Goal: Task Accomplishment & Management: Use online tool/utility

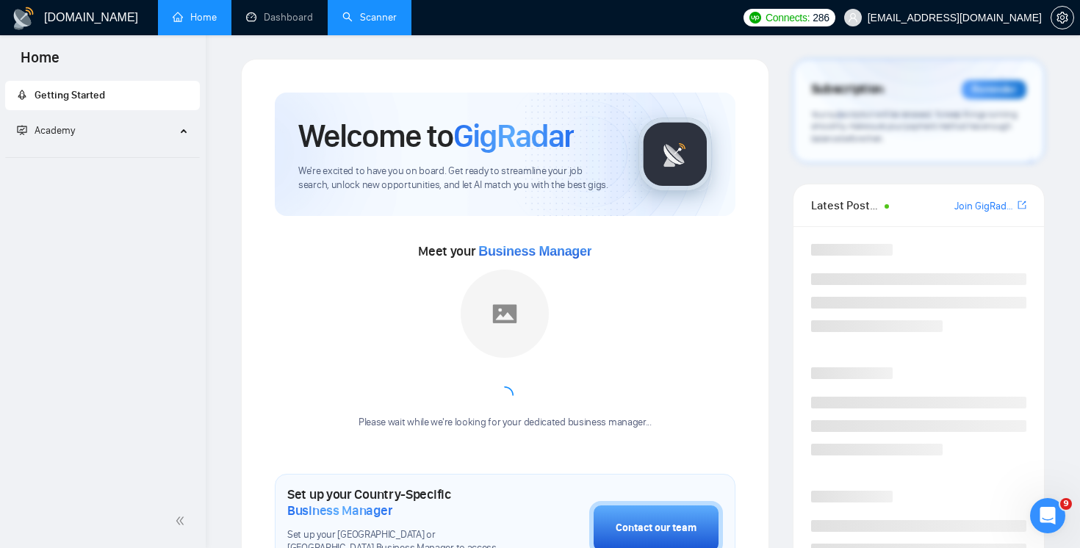
click at [352, 24] on link "Scanner" at bounding box center [369, 17] width 54 height 12
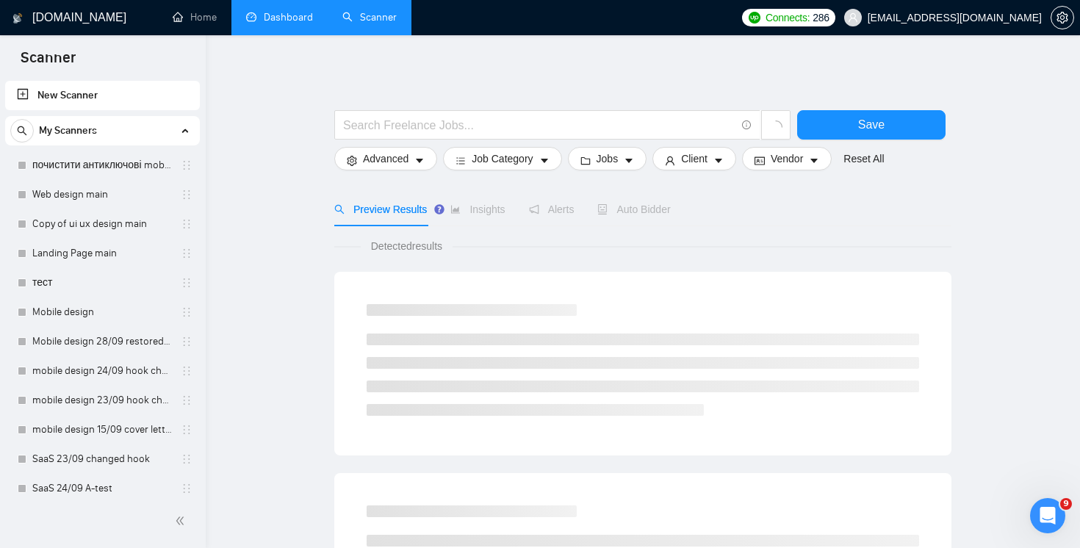
click at [286, 24] on link "Dashboard" at bounding box center [279, 17] width 67 height 12
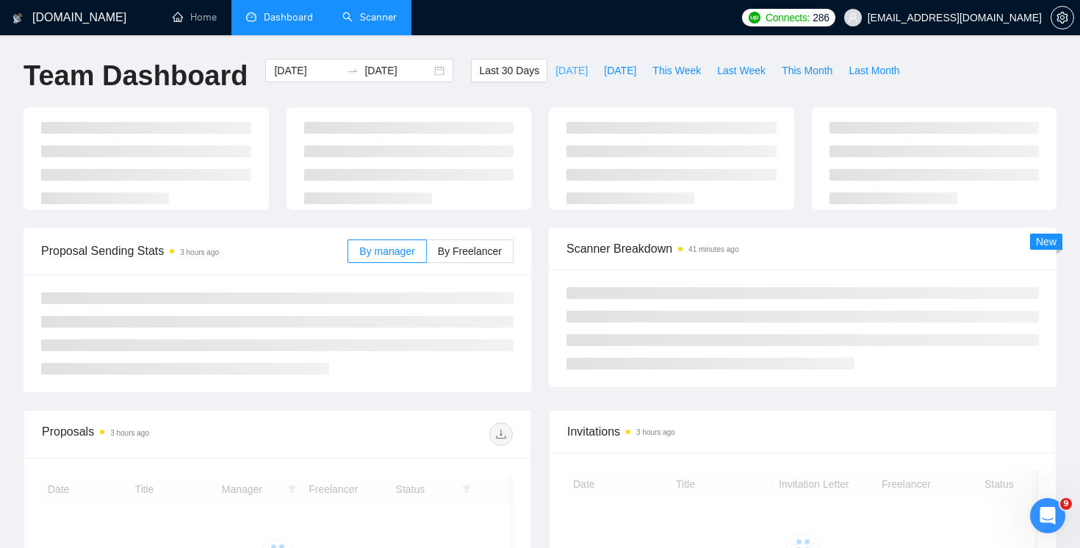
click at [555, 68] on span "[DATE]" at bounding box center [571, 70] width 32 height 16
type input "[DATE]"
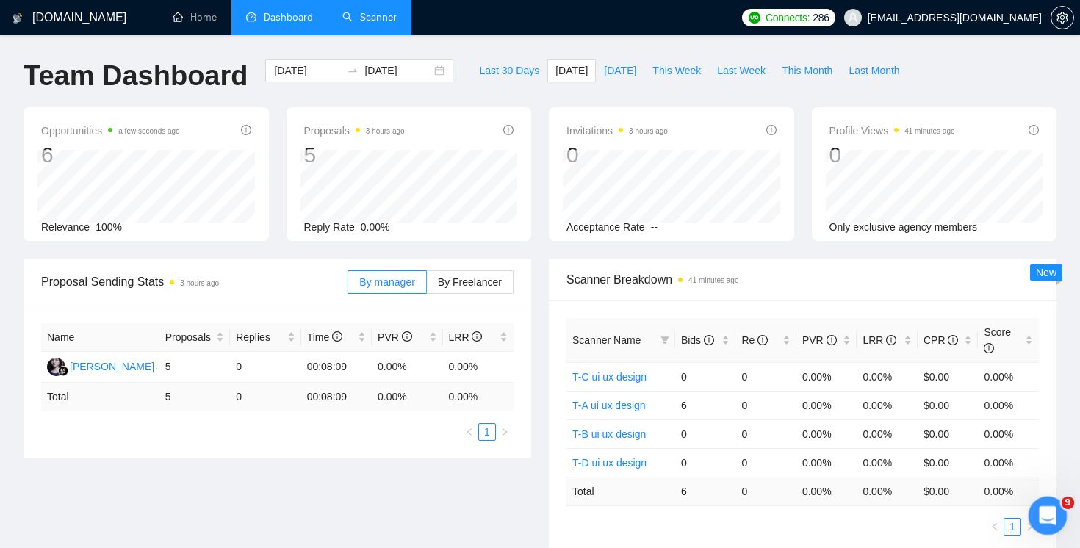
click at [1045, 516] on icon "Открыть службу сообщений Intercom" at bounding box center [1046, 514] width 24 height 24
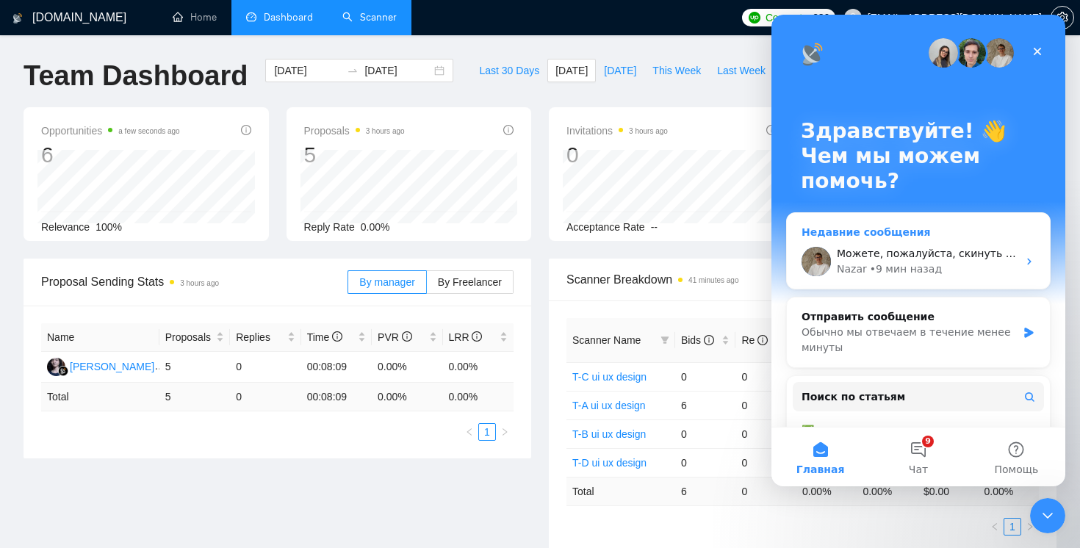
click at [987, 277] on div "Можете, пожалуйста, скинуть линку на джобу на которую был отправлен бид?🙏 Nazar…" at bounding box center [918, 261] width 263 height 54
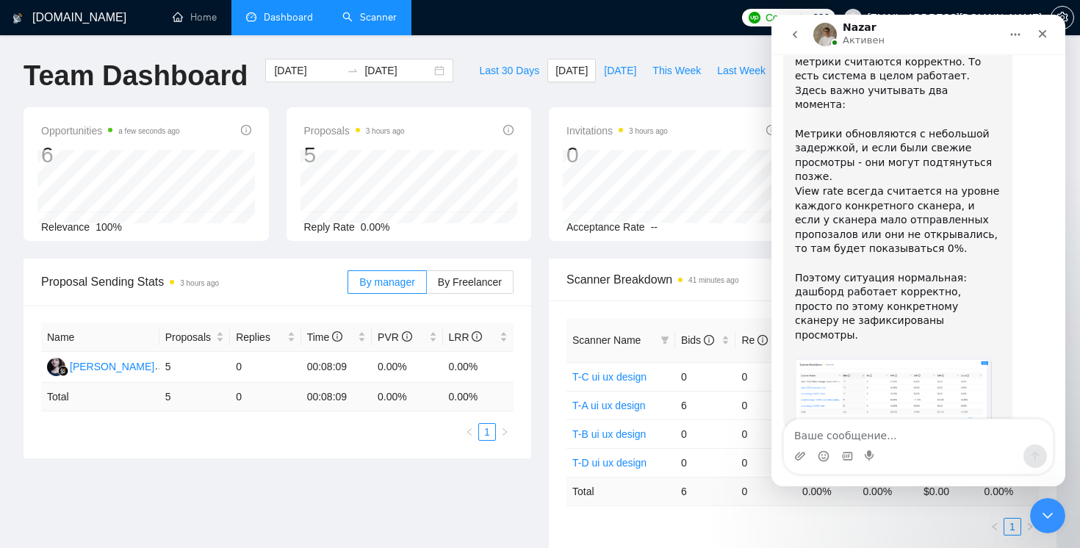
scroll to position [6714, 0]
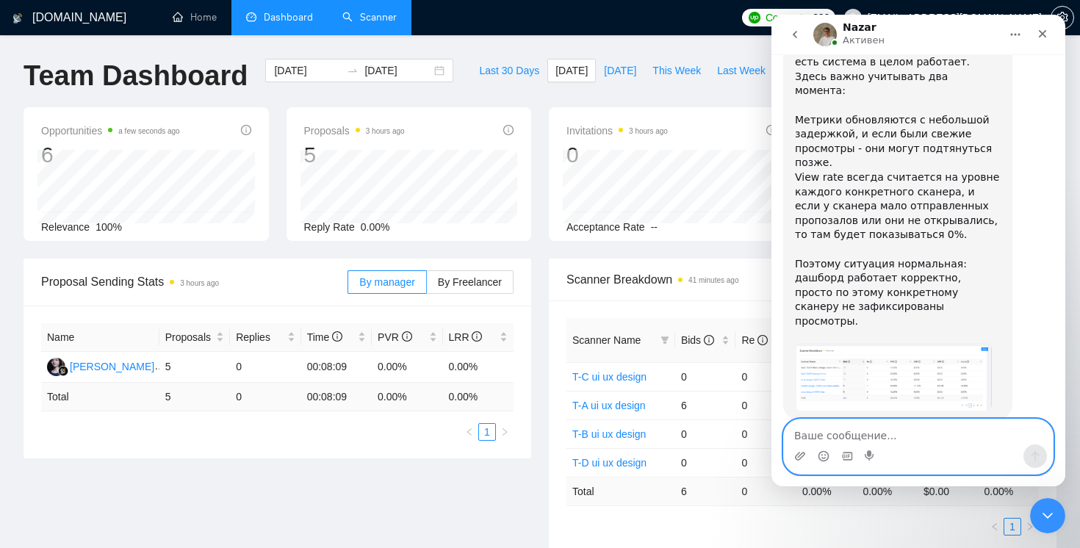
paste textarea "https://www.upwork.com/jobs/~021972656043986096787"
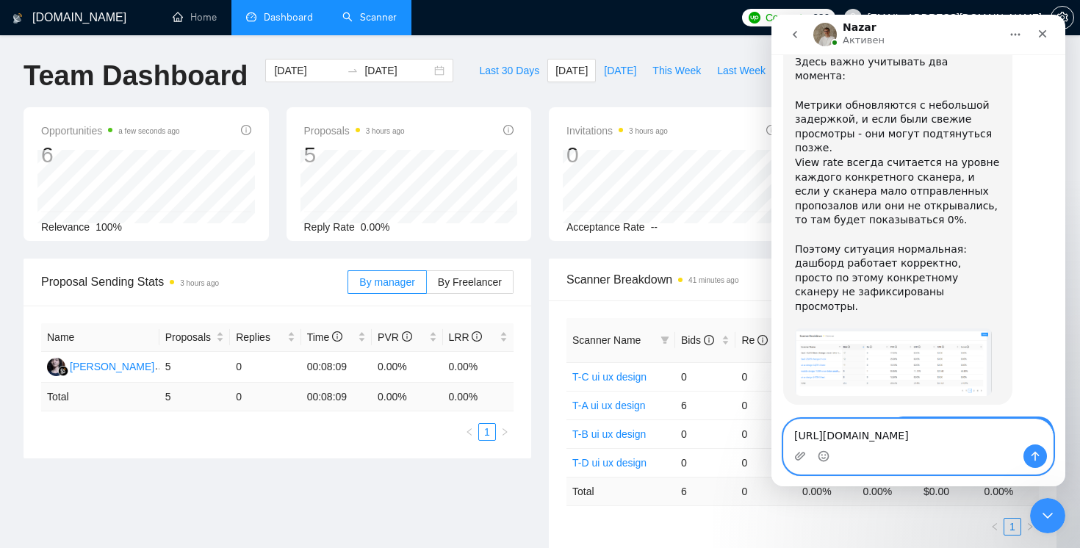
type textarea "https://www.upwork.com/jobs/~021972656043986096787"
click at [1035, 458] on icon "Отправить сообщение…" at bounding box center [1035, 457] width 8 height 10
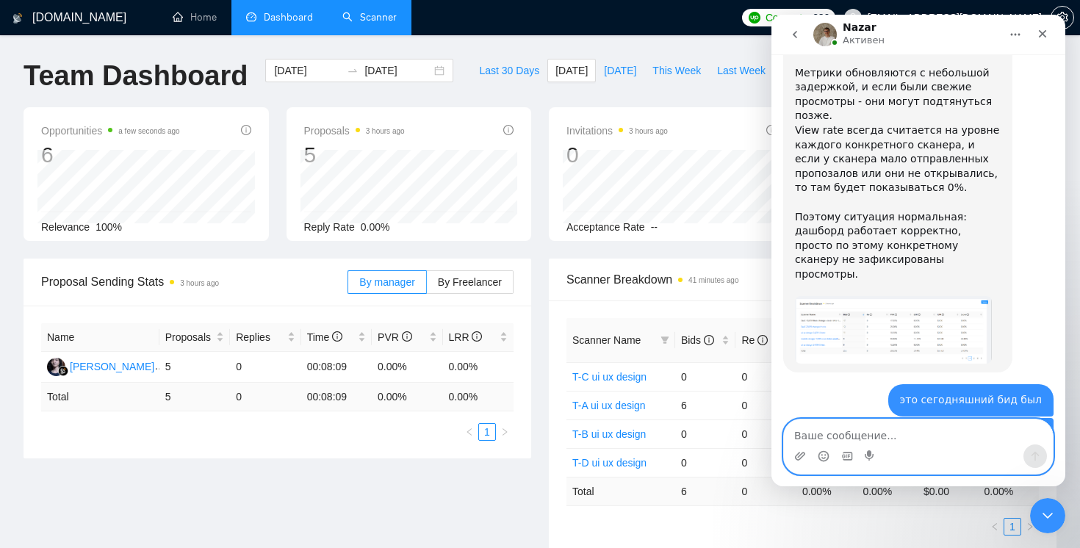
scroll to position [6772, 0]
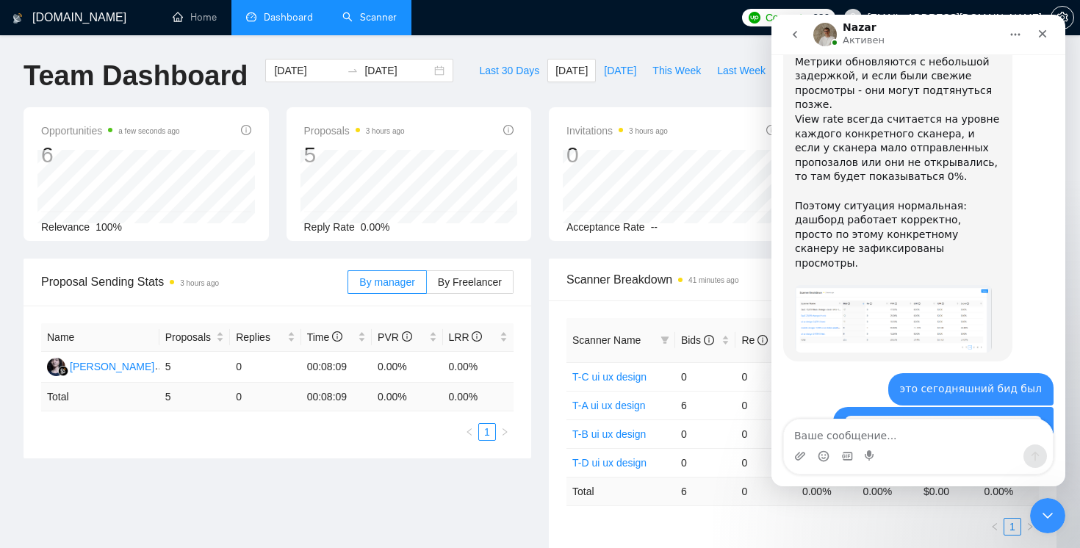
click at [800, 38] on icon "go back" at bounding box center [795, 35] width 12 height 12
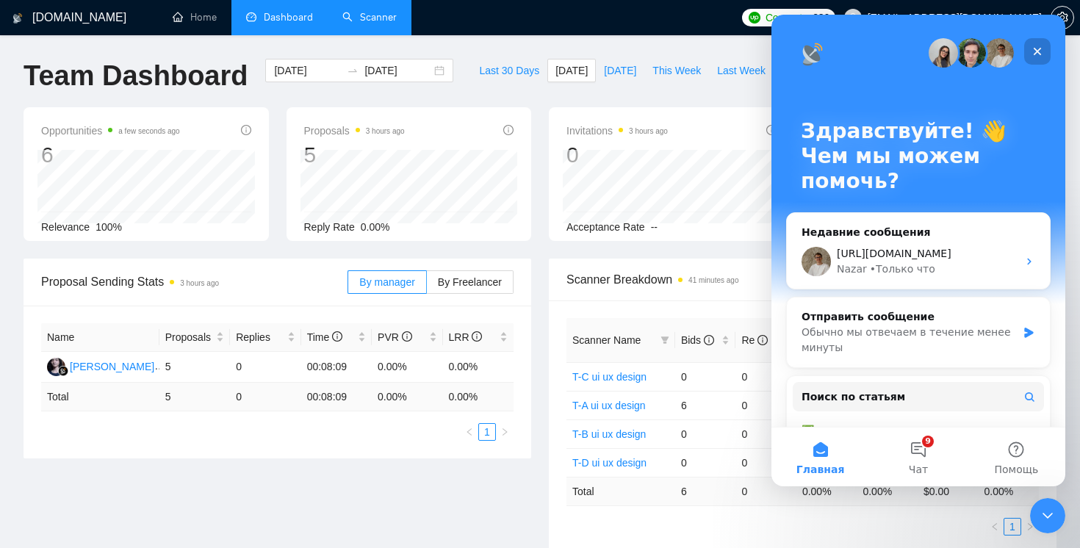
click at [1037, 59] on div "Закрыть" at bounding box center [1037, 51] width 26 height 26
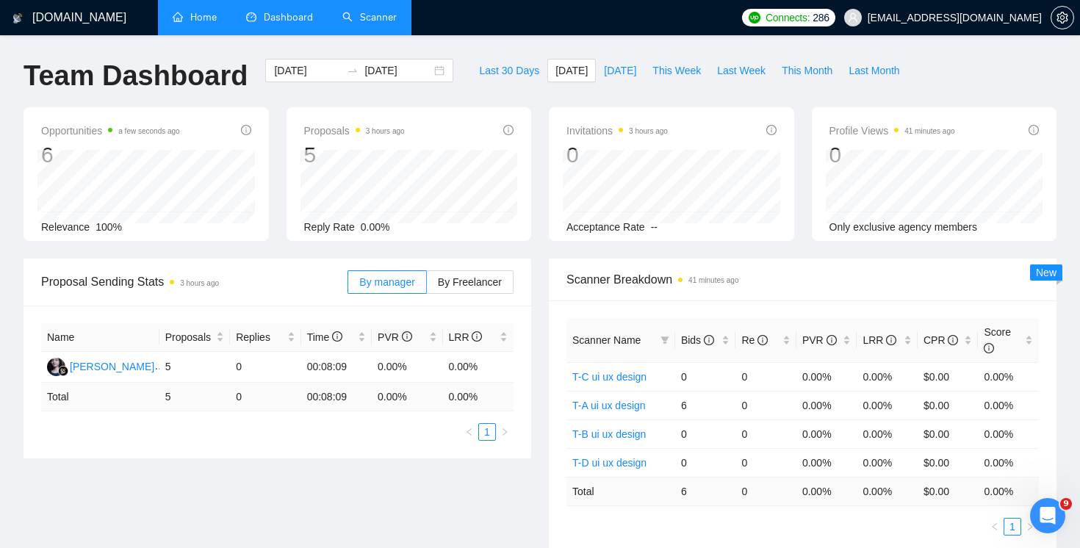
click at [212, 21] on link "Home" at bounding box center [195, 17] width 44 height 12
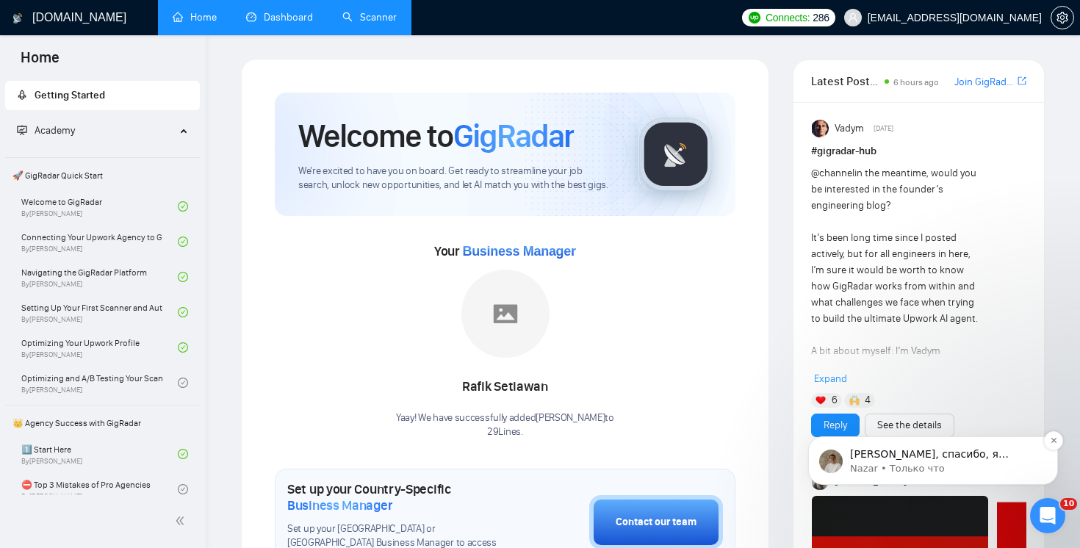
click at [990, 466] on p "Nazar • Только что" at bounding box center [945, 468] width 190 height 13
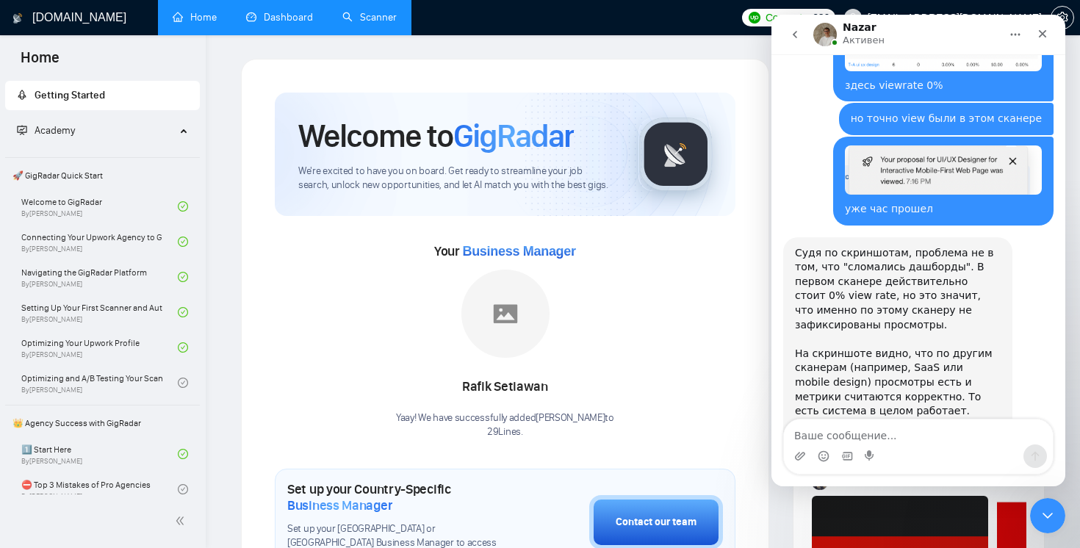
scroll to position [6869, 0]
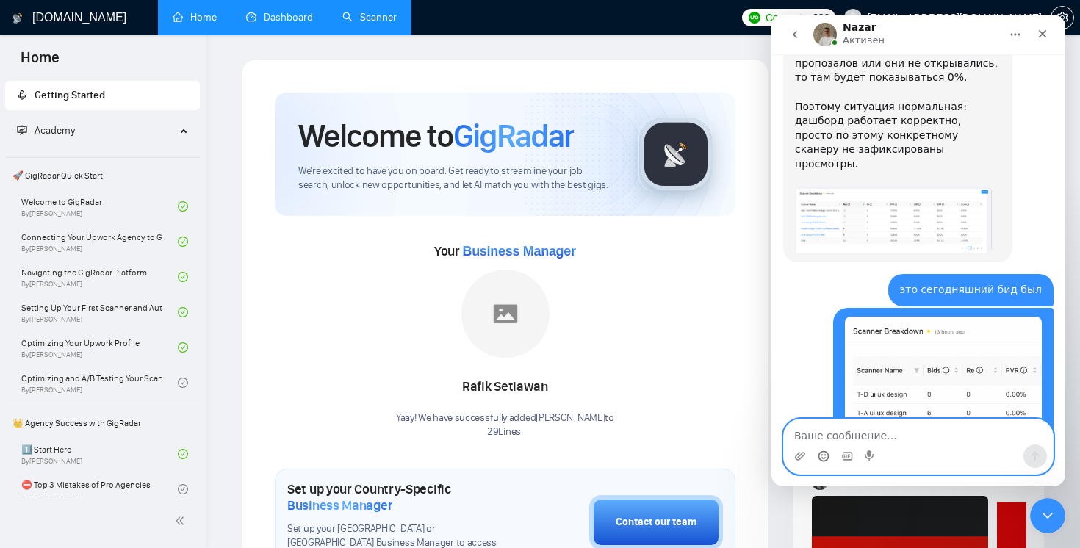
click at [822, 456] on icon "Средство выбора эмодзи" at bounding box center [824, 456] width 12 height 12
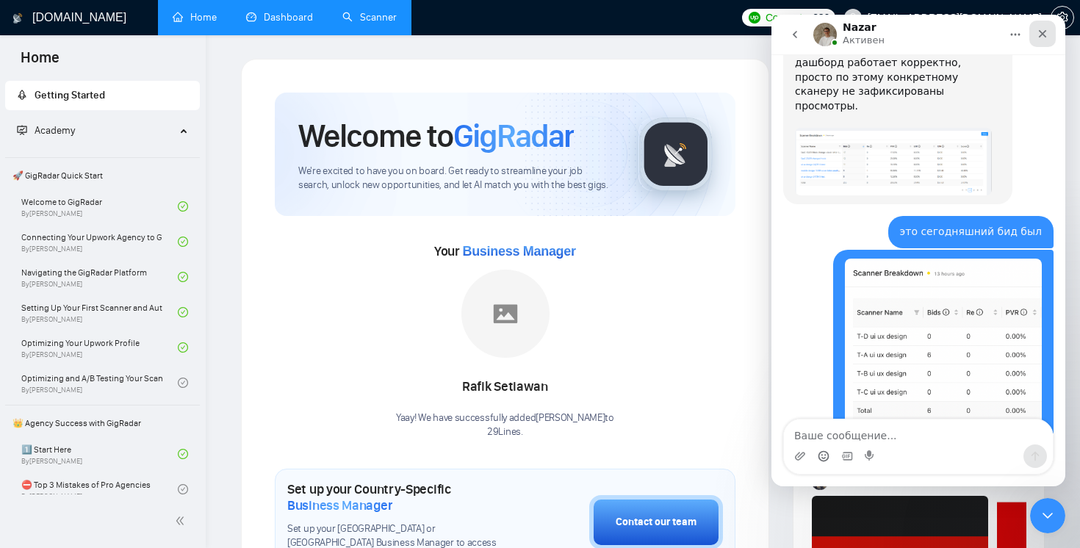
click at [1037, 26] on div "Закрыть" at bounding box center [1042, 34] width 26 height 26
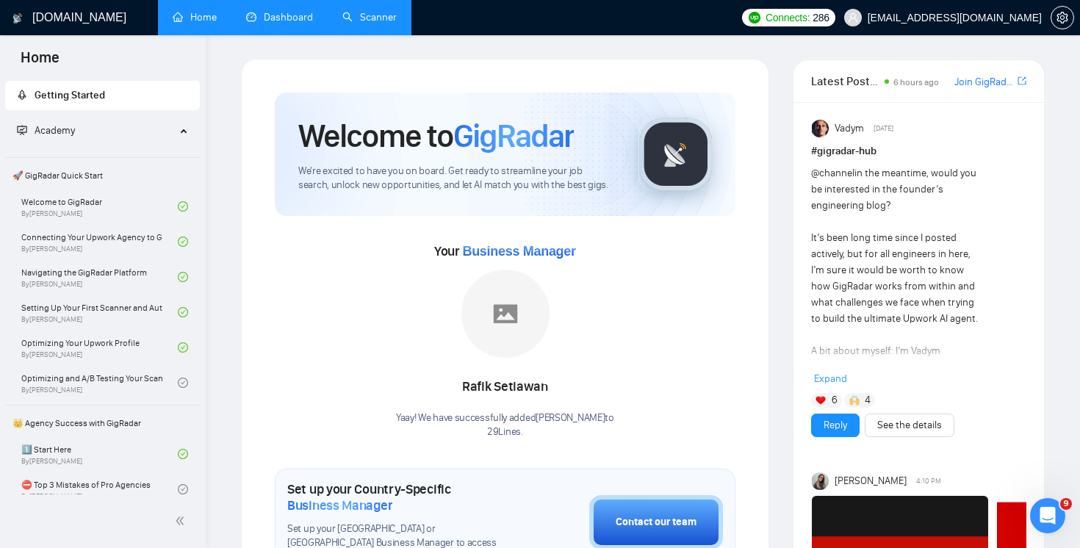
click at [256, 15] on link "Dashboard" at bounding box center [279, 17] width 67 height 12
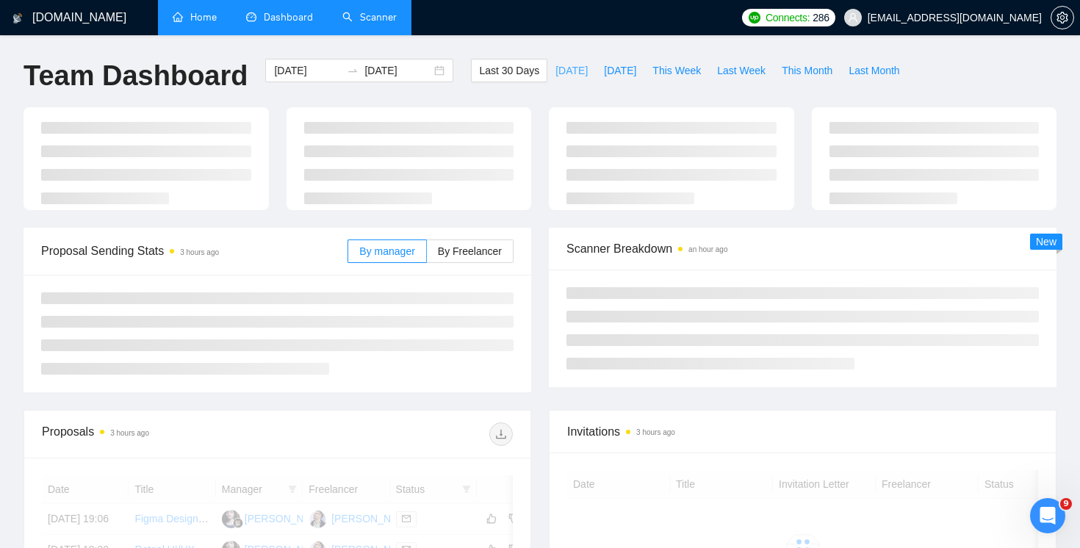
click at [568, 72] on span "[DATE]" at bounding box center [571, 70] width 32 height 16
type input "[DATE]"
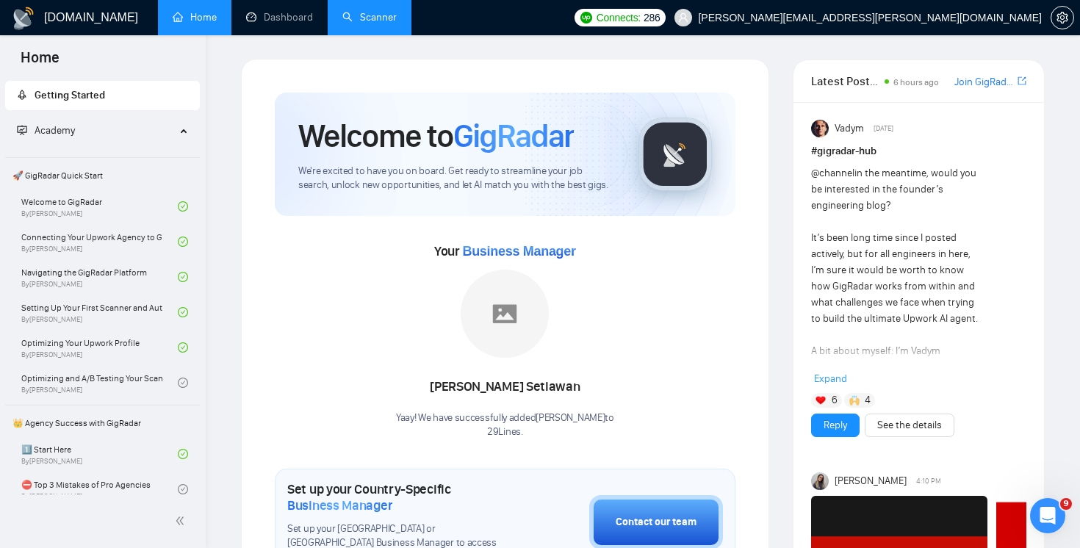
click at [392, 20] on link "Scanner" at bounding box center [369, 17] width 54 height 12
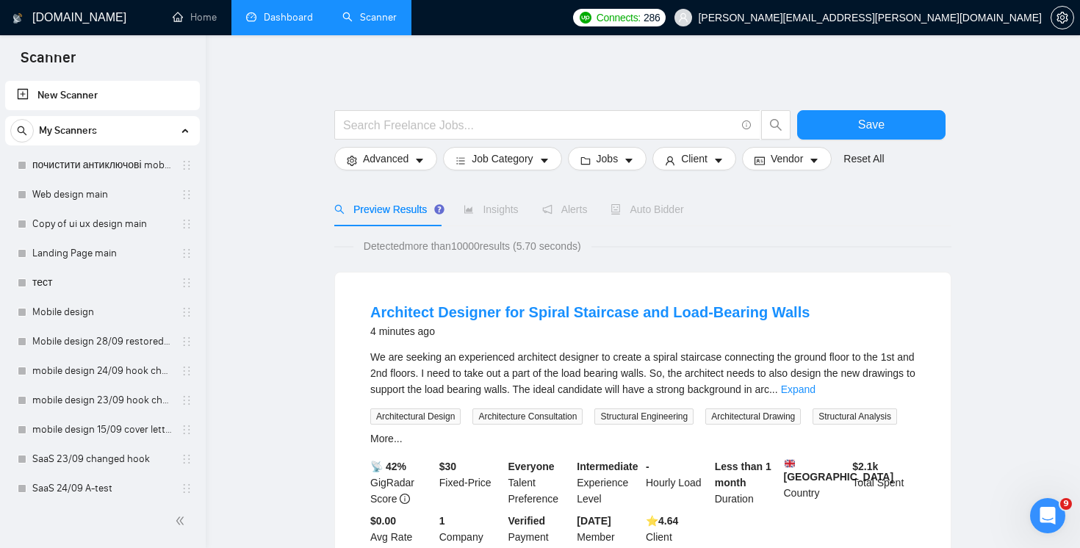
click at [263, 11] on link "Dashboard" at bounding box center [279, 17] width 67 height 12
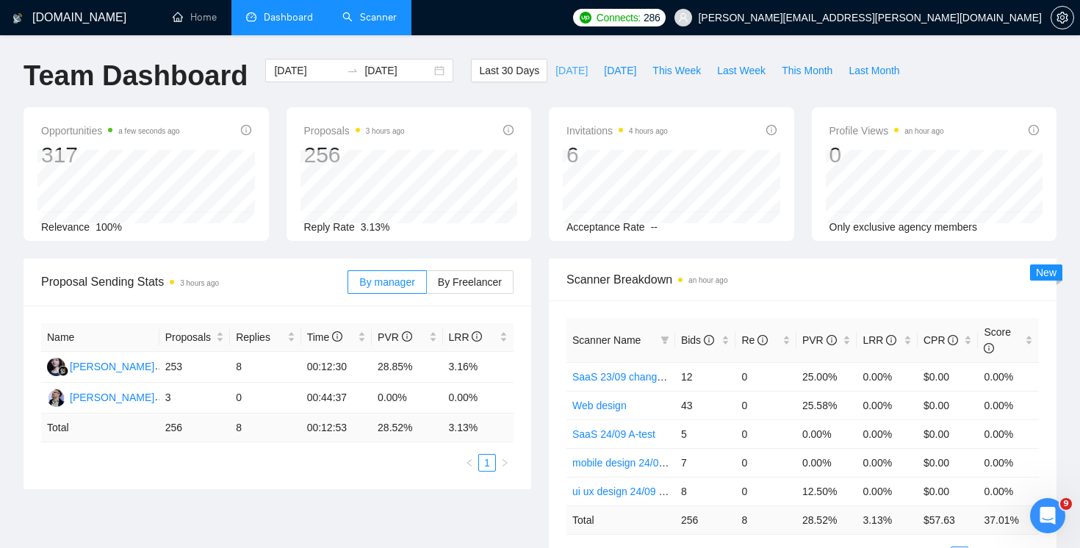
click at [555, 78] on span "[DATE]" at bounding box center [571, 70] width 32 height 16
type input "[DATE]"
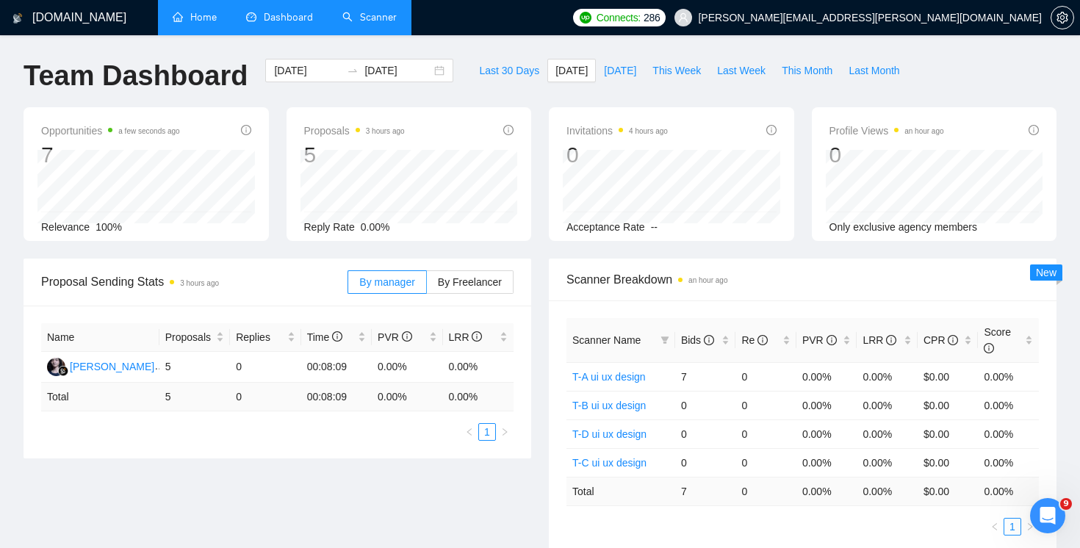
click at [197, 13] on link "Home" at bounding box center [195, 17] width 44 height 12
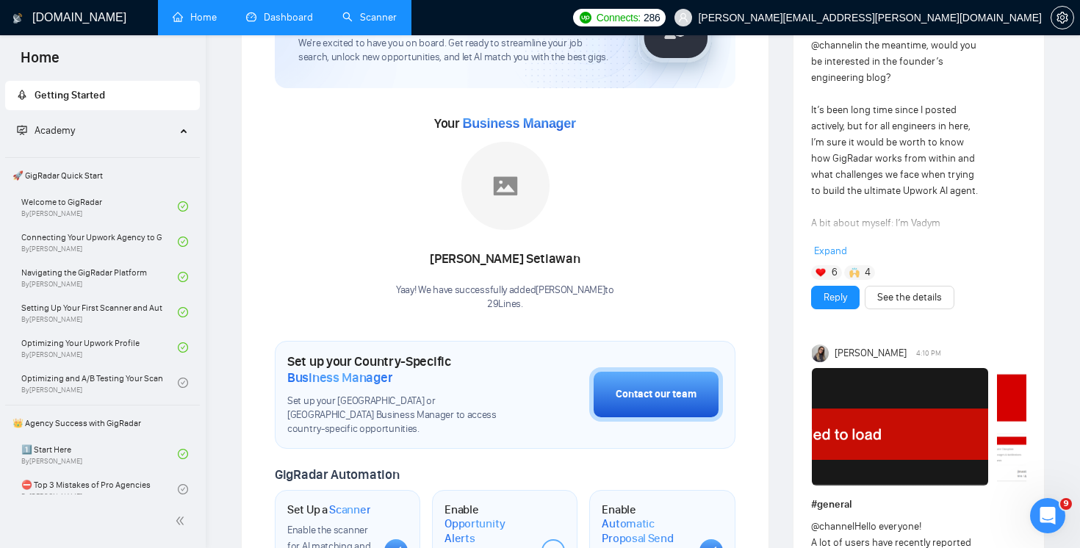
scroll to position [344, 0]
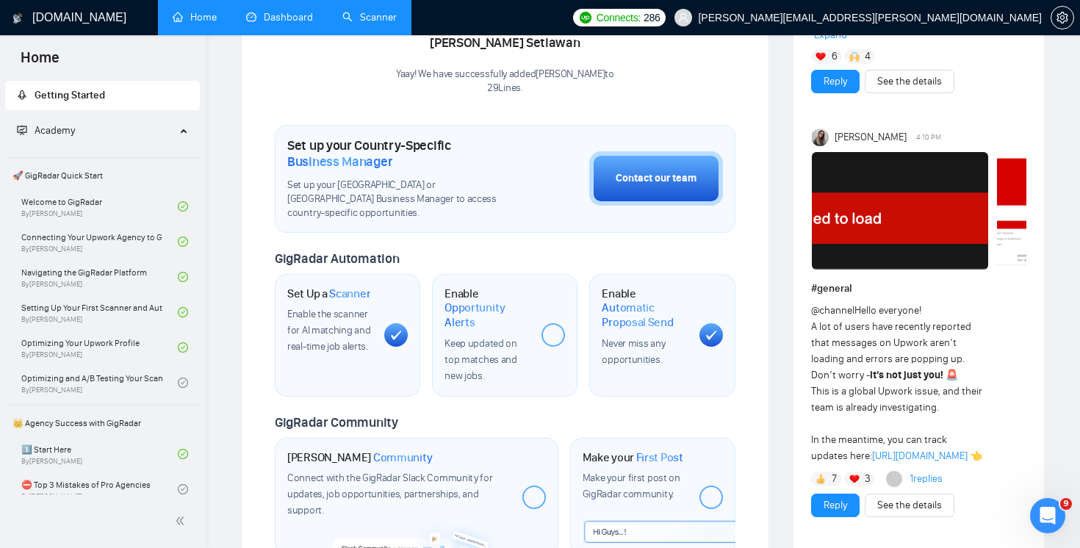
click at [272, 24] on link "Dashboard" at bounding box center [279, 17] width 67 height 12
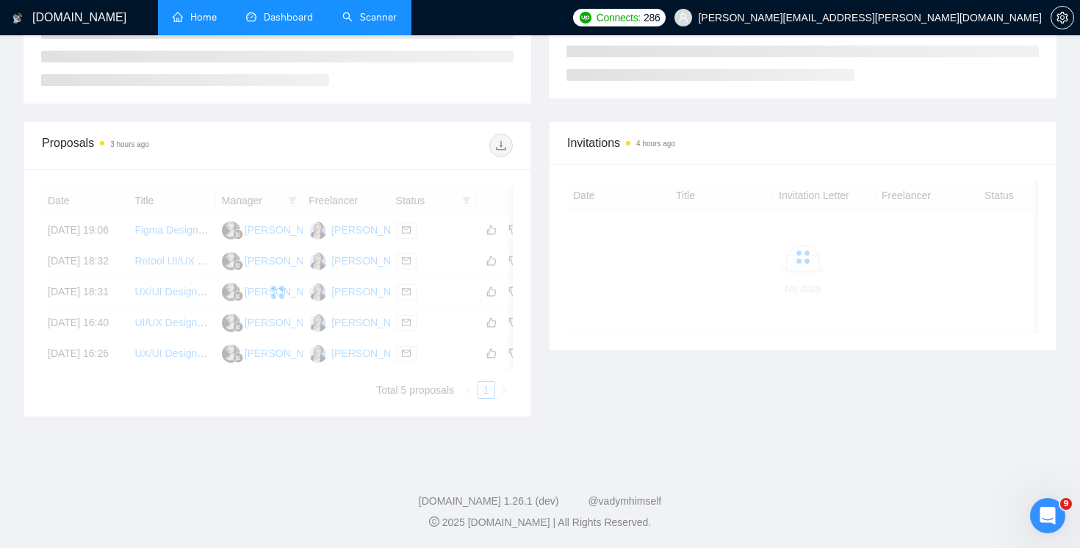
click at [374, 33] on li "Scanner" at bounding box center [370, 17] width 84 height 35
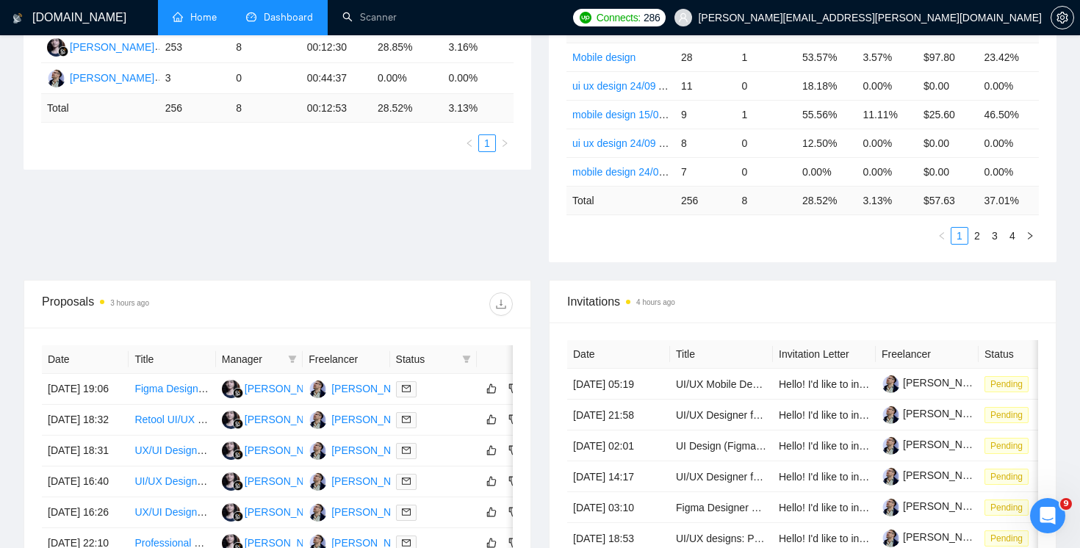
click at [299, 30] on li "Dashboard" at bounding box center [279, 17] width 96 height 35
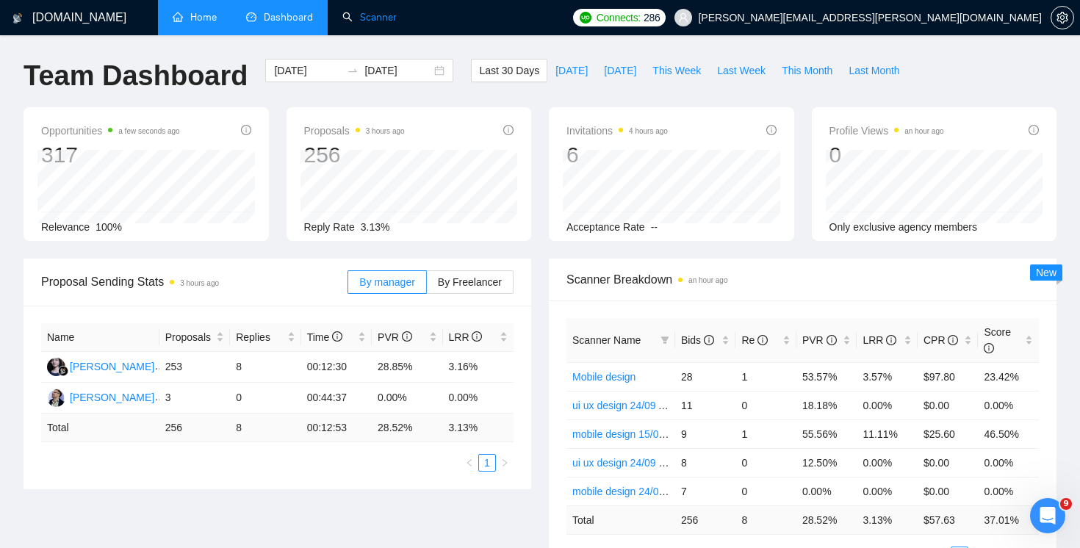
click at [393, 24] on link "Scanner" at bounding box center [369, 17] width 54 height 12
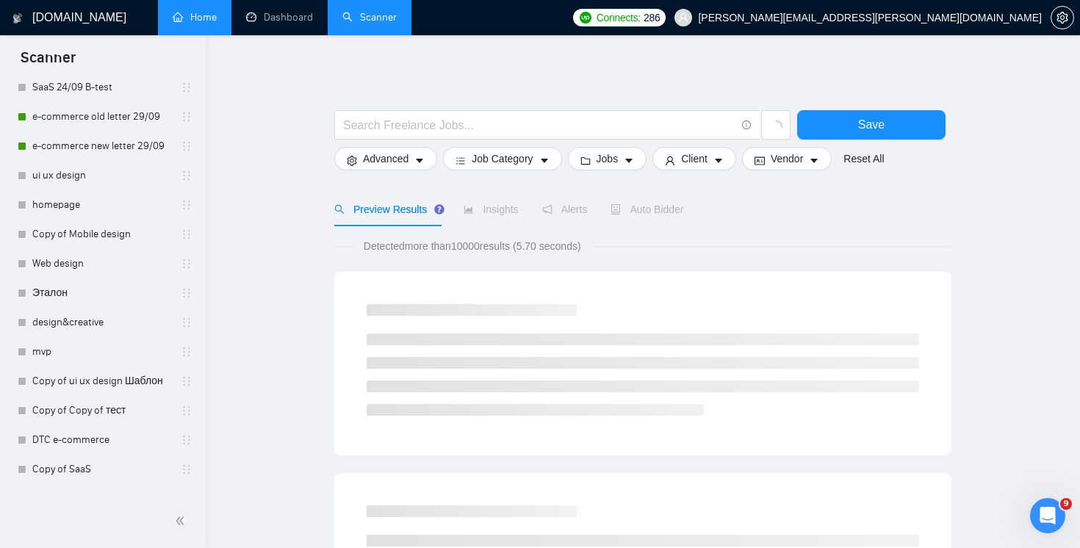
scroll to position [655, 0]
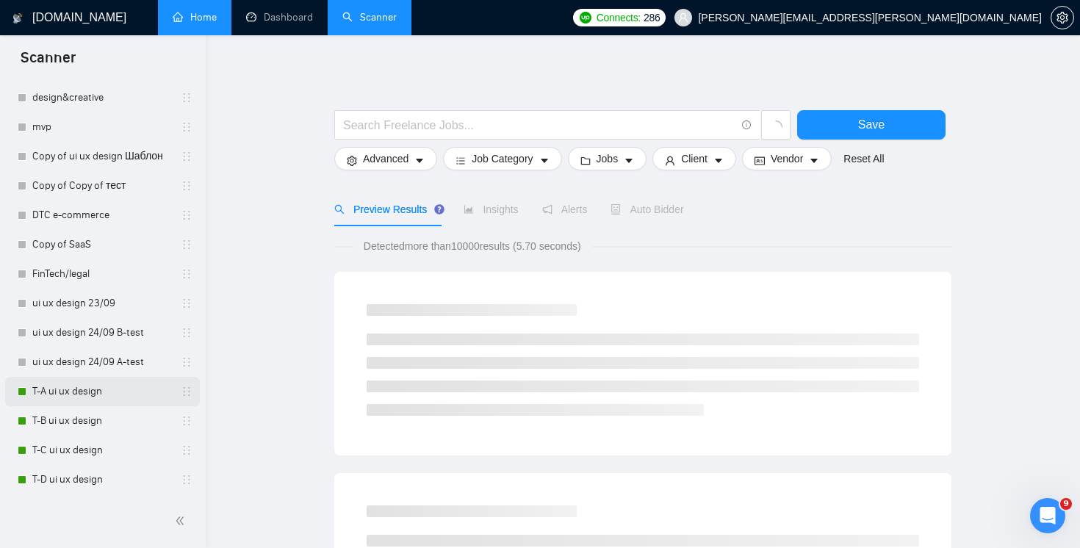
click at [105, 389] on link "T-A ui ux design" at bounding box center [102, 391] width 140 height 29
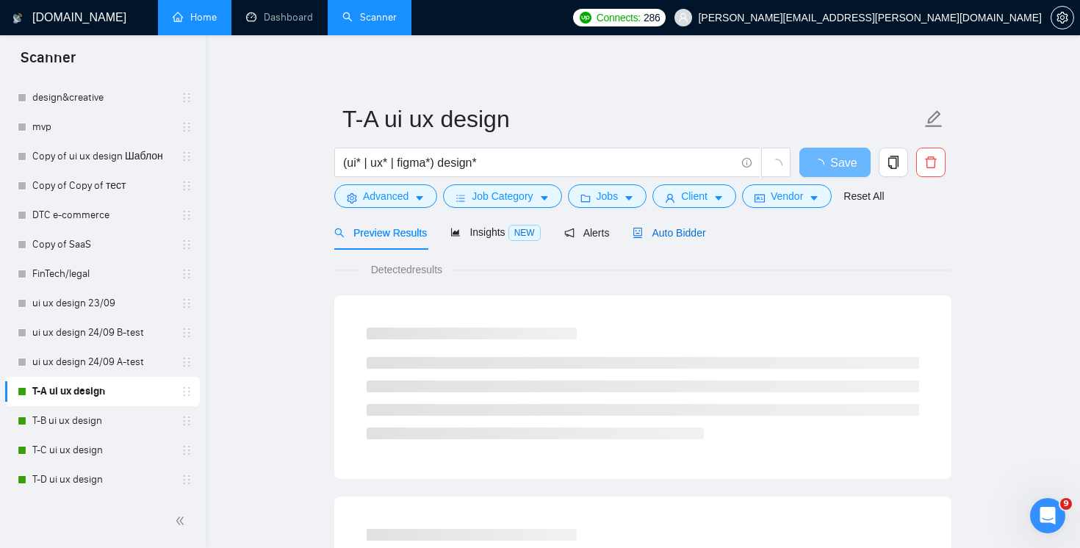
click at [687, 231] on span "Auto Bidder" at bounding box center [669, 233] width 73 height 12
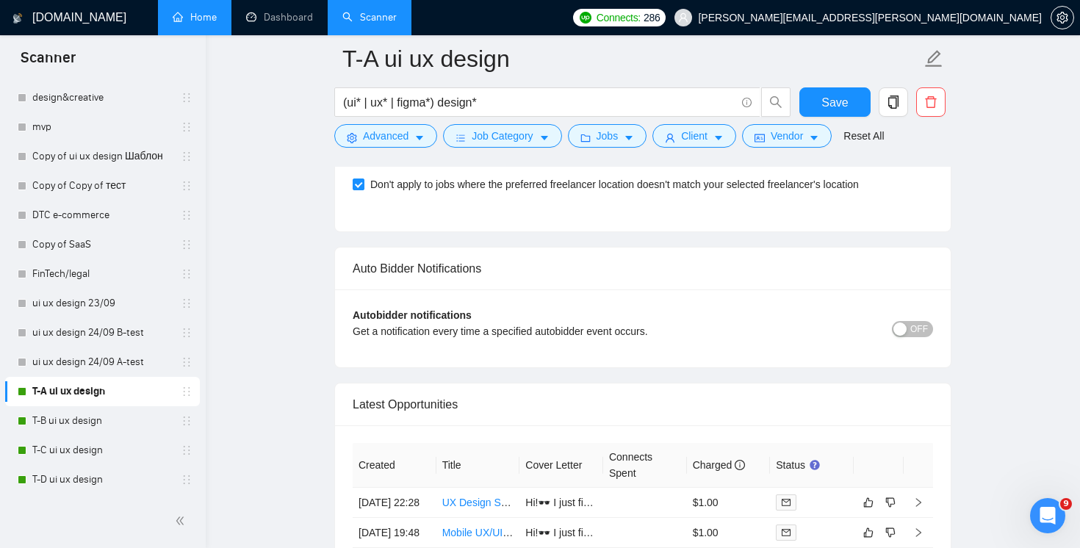
scroll to position [3884, 0]
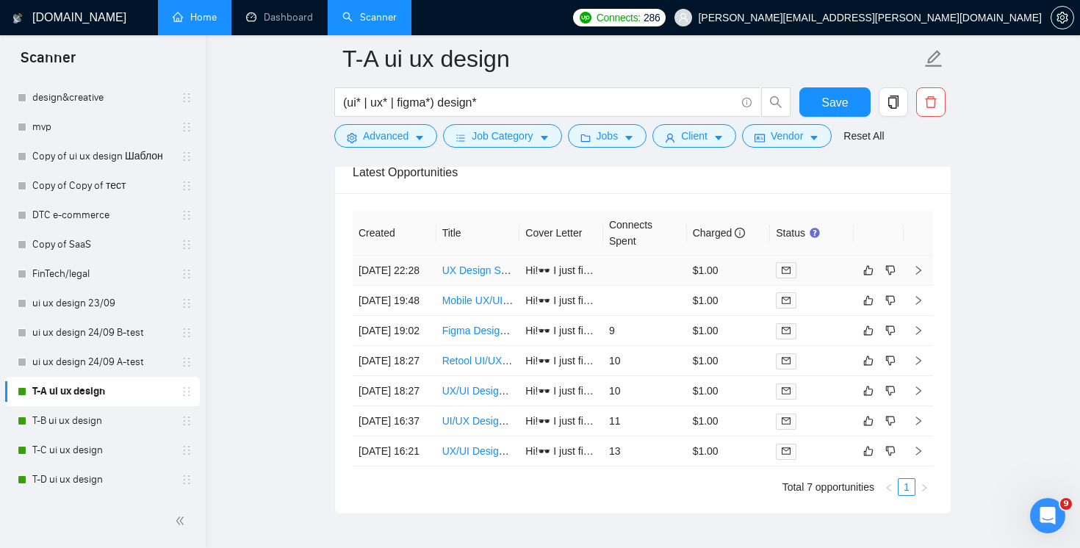
click at [729, 283] on td "$1.00" at bounding box center [729, 271] width 84 height 30
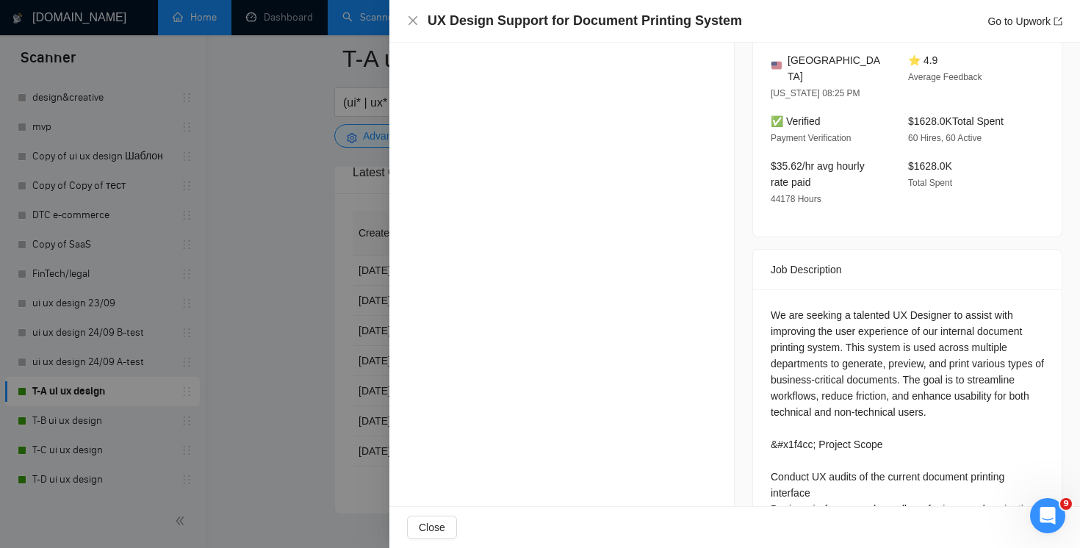
scroll to position [51, 0]
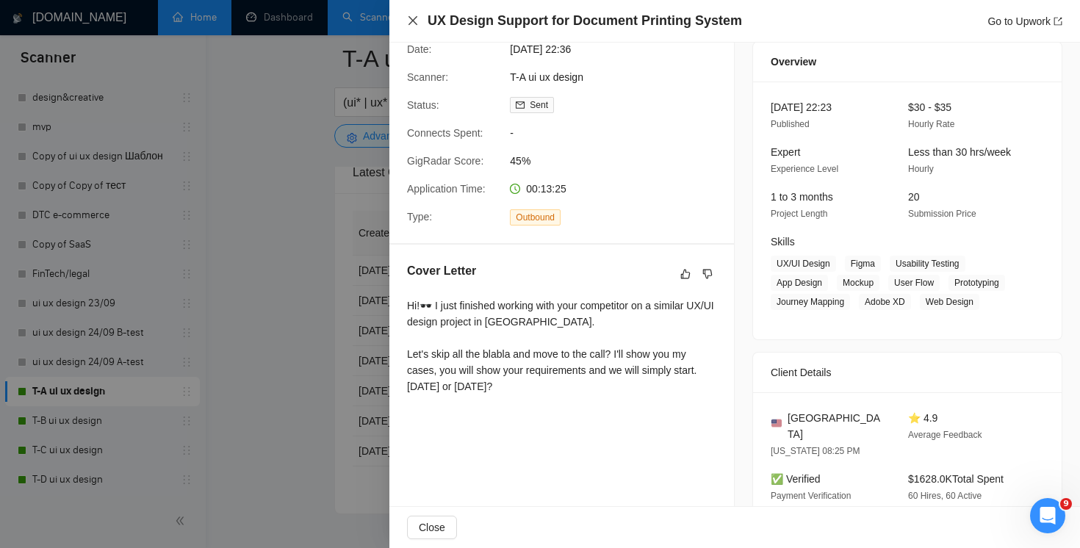
click at [414, 24] on icon "close" at bounding box center [413, 21] width 12 height 12
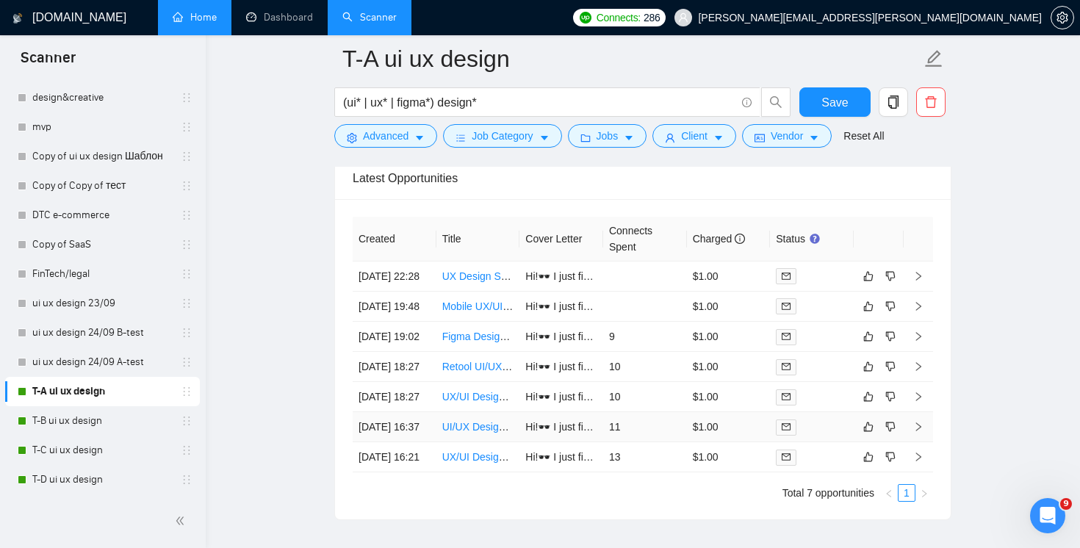
scroll to position [3777, 0]
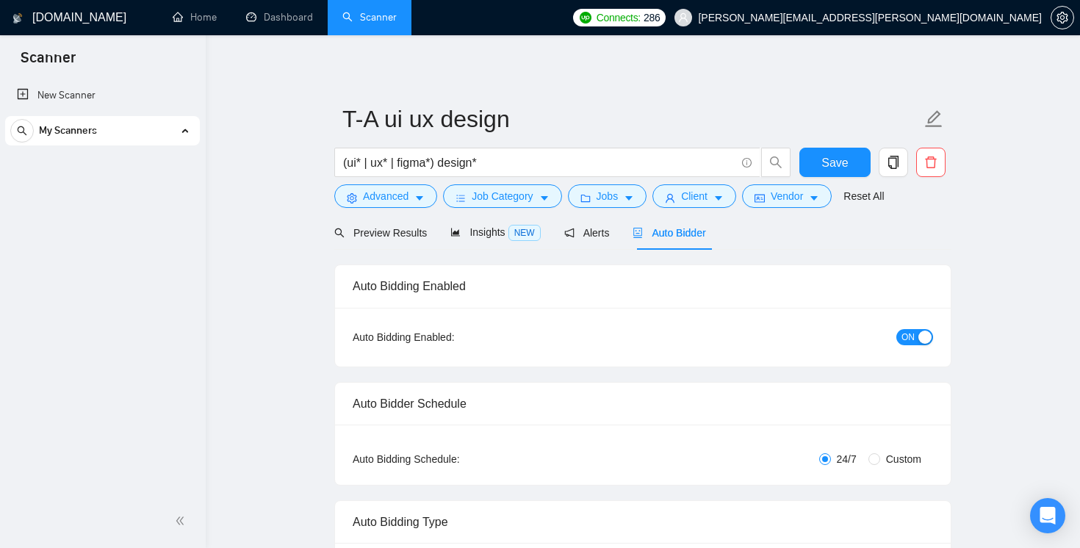
radio input "false"
radio input "true"
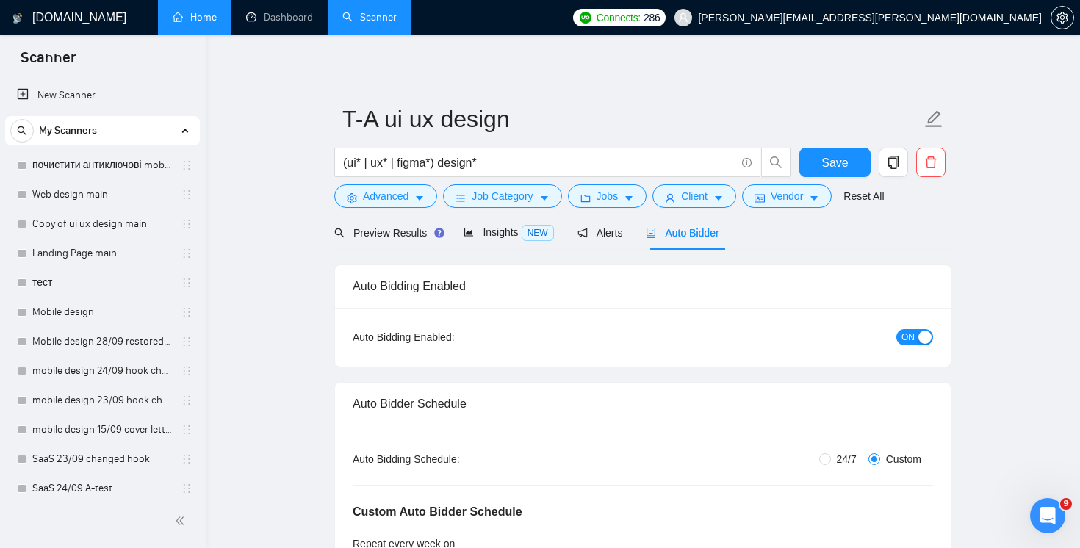
click at [198, 15] on link "Home" at bounding box center [195, 17] width 44 height 12
